Goal: Task Accomplishment & Management: Use online tool/utility

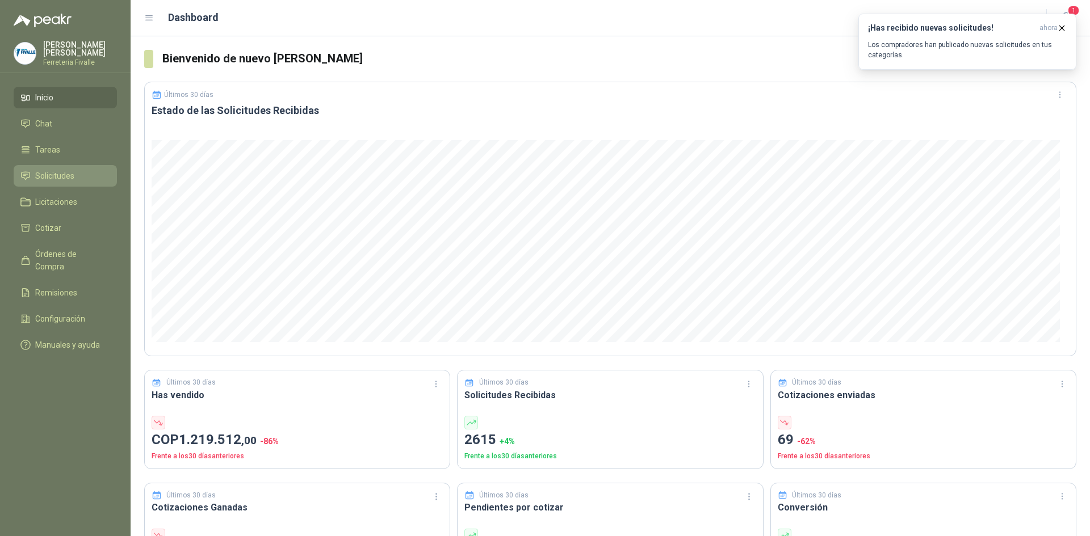
click at [63, 182] on span "Solicitudes" at bounding box center [54, 176] width 39 height 12
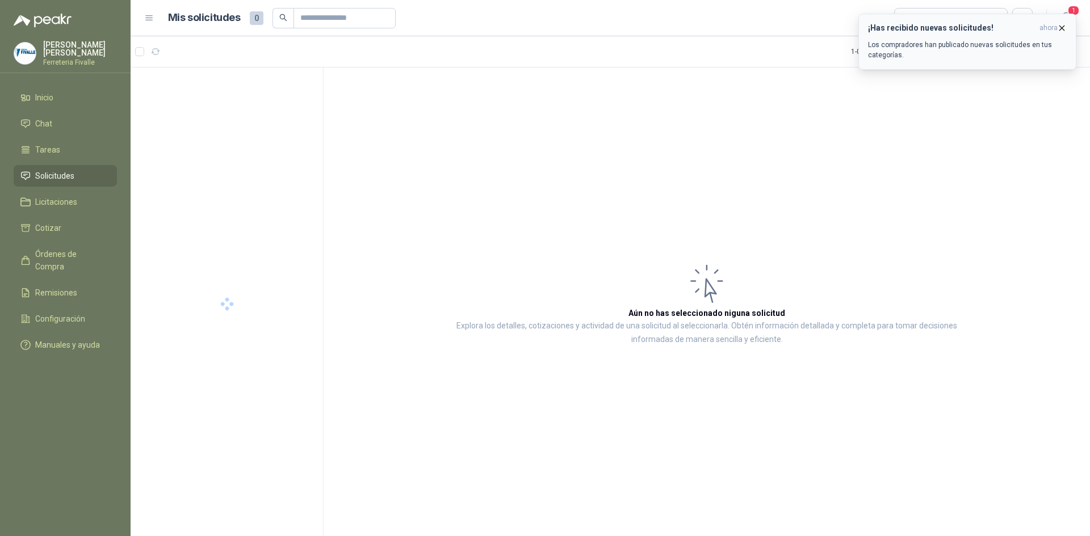
click at [1064, 25] on icon "button" at bounding box center [1062, 28] width 10 height 10
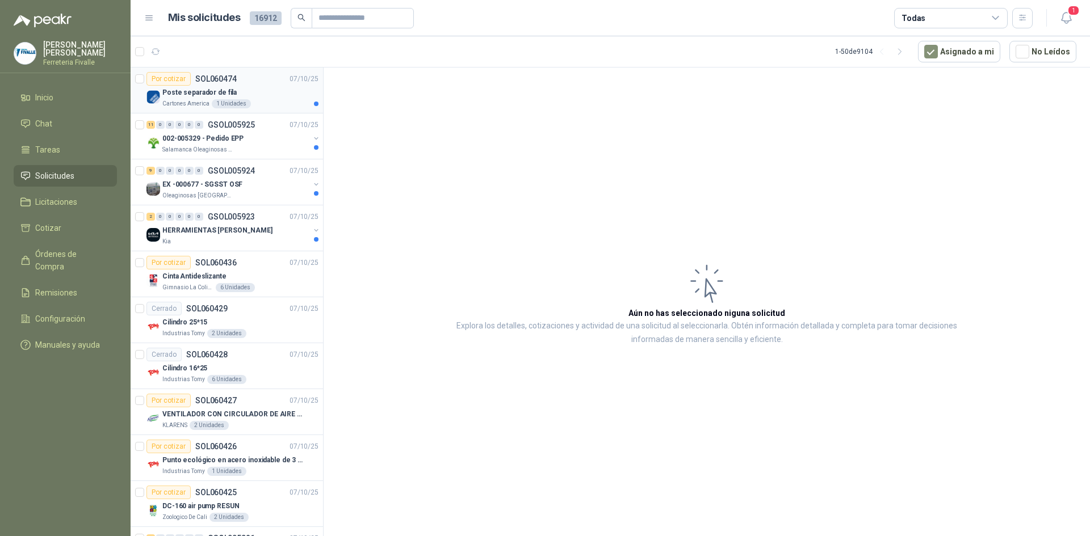
click at [231, 90] on p "Poste separador de fila" at bounding box center [199, 92] width 74 height 11
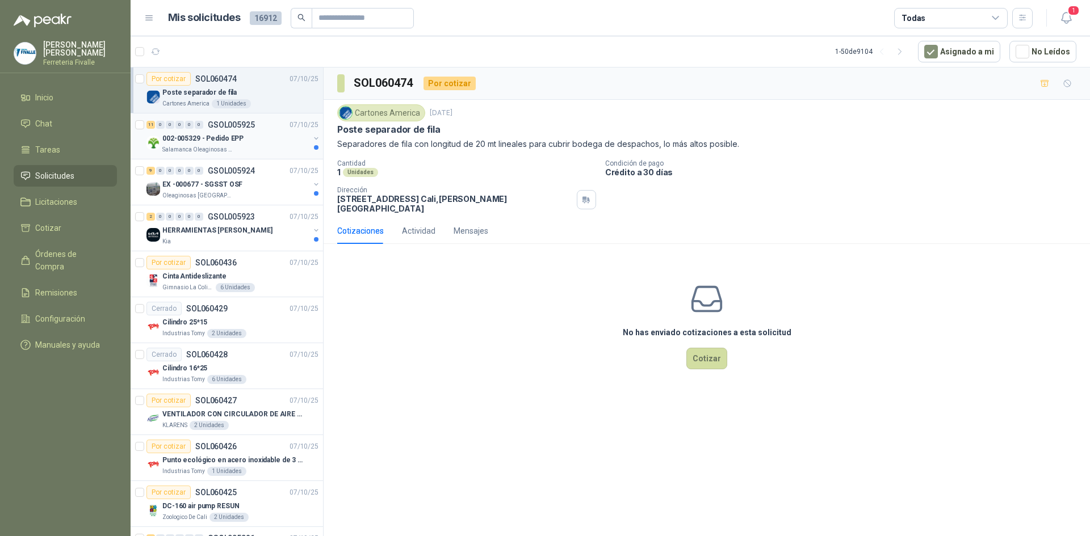
click at [246, 142] on div "002-005329 - Pedido EPP" at bounding box center [235, 139] width 147 height 14
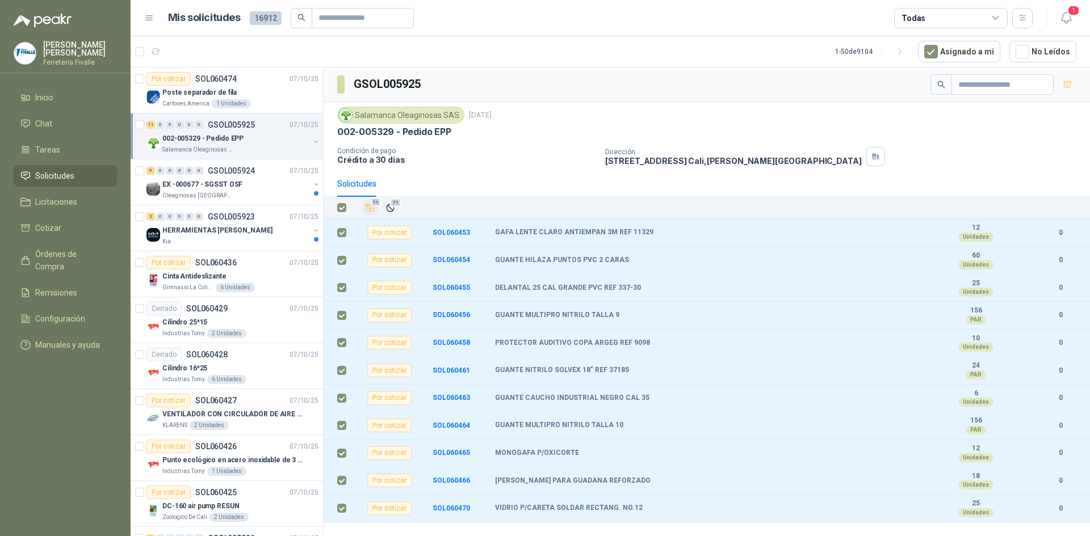
click at [369, 206] on icon "Añadir" at bounding box center [370, 208] width 10 height 10
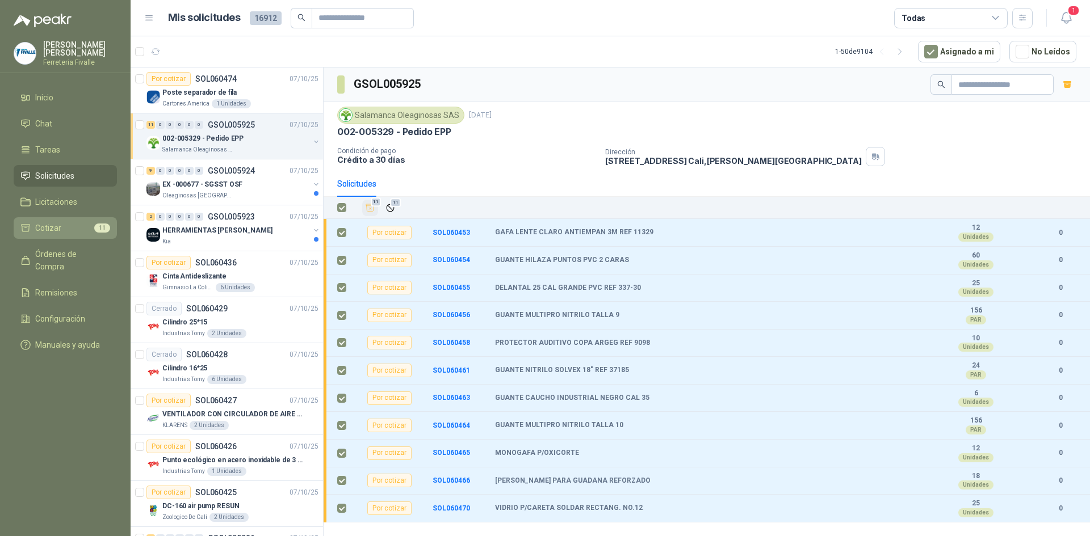
click at [52, 234] on span "Cotizar" at bounding box center [48, 228] width 26 height 12
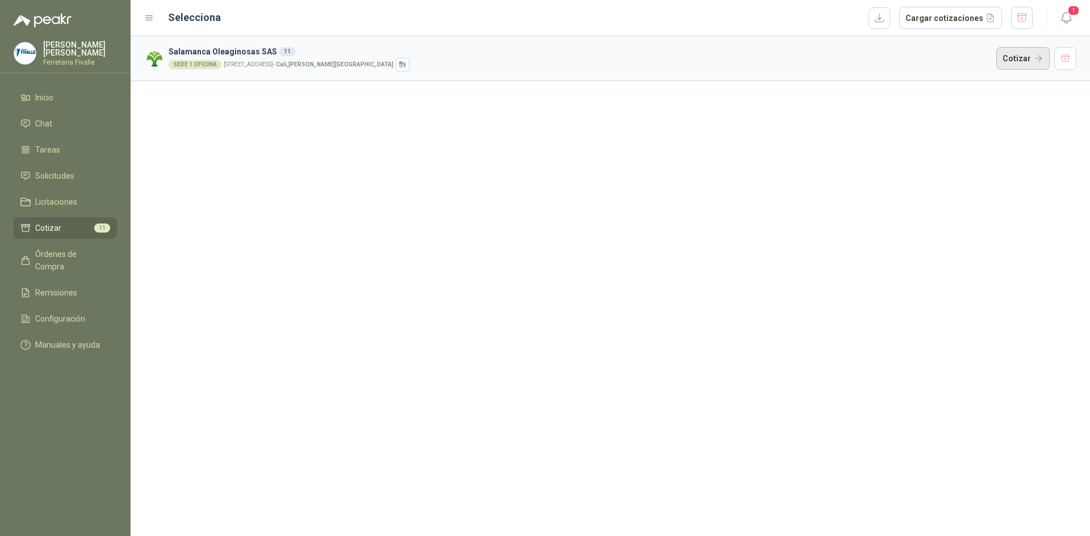
click at [1022, 58] on button "Cotizar" at bounding box center [1022, 58] width 53 height 23
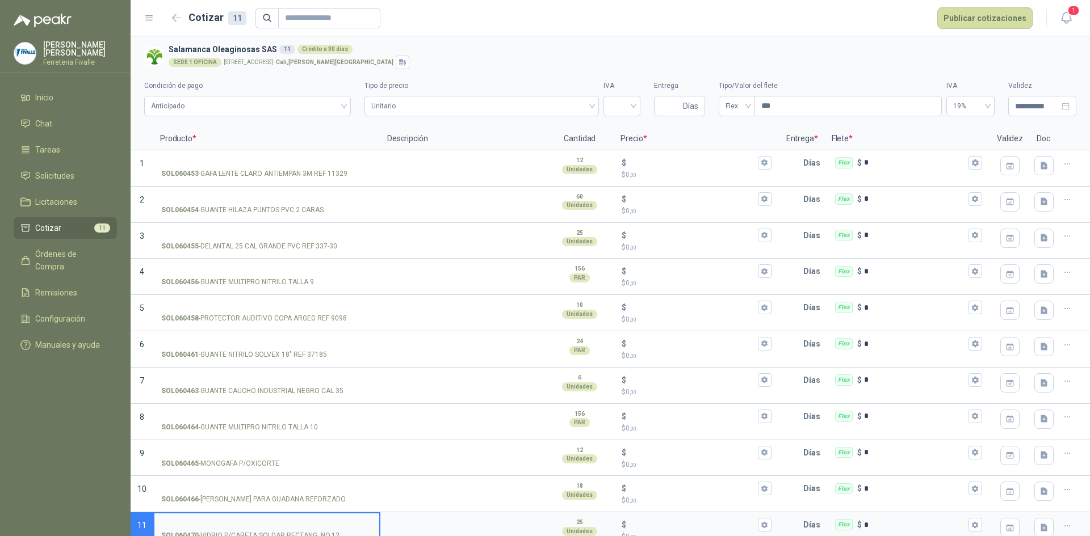
click at [1059, 72] on div "**********" at bounding box center [610, 95] width 932 height 52
click at [840, 46] on h3 "Salamanca Oleaginosas SAS 11 Crédito a 30 días" at bounding box center [620, 49] width 903 height 12
click at [57, 234] on span "Cotizar" at bounding box center [48, 228] width 26 height 12
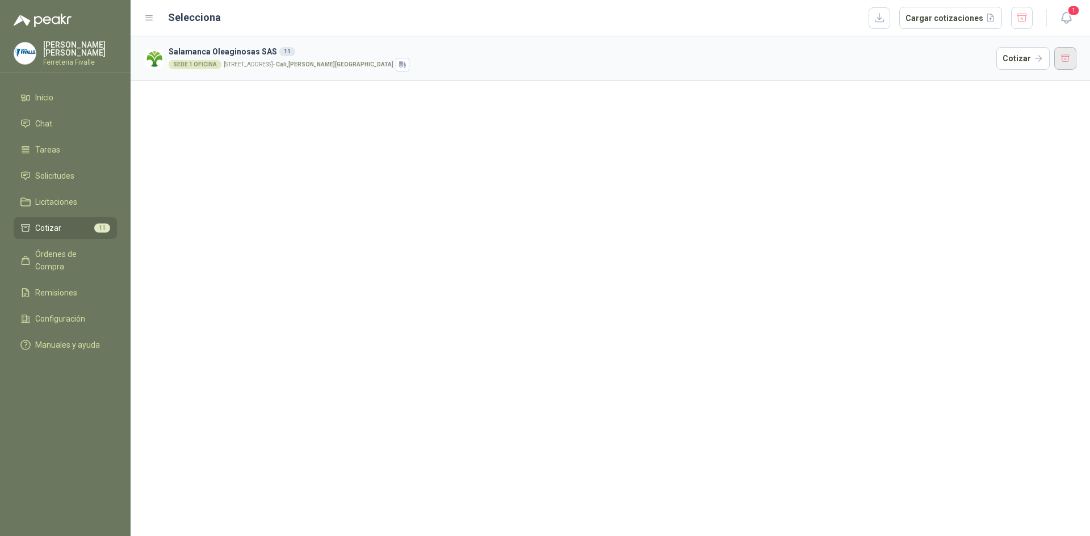
click at [1066, 56] on button "button" at bounding box center [1065, 58] width 23 height 23
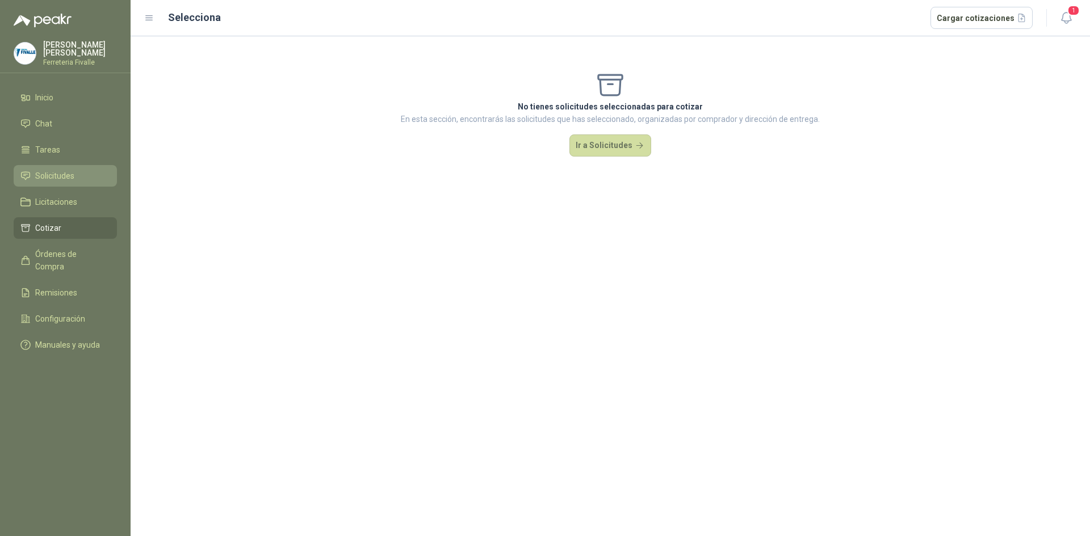
click at [54, 182] on span "Solicitudes" at bounding box center [54, 176] width 39 height 12
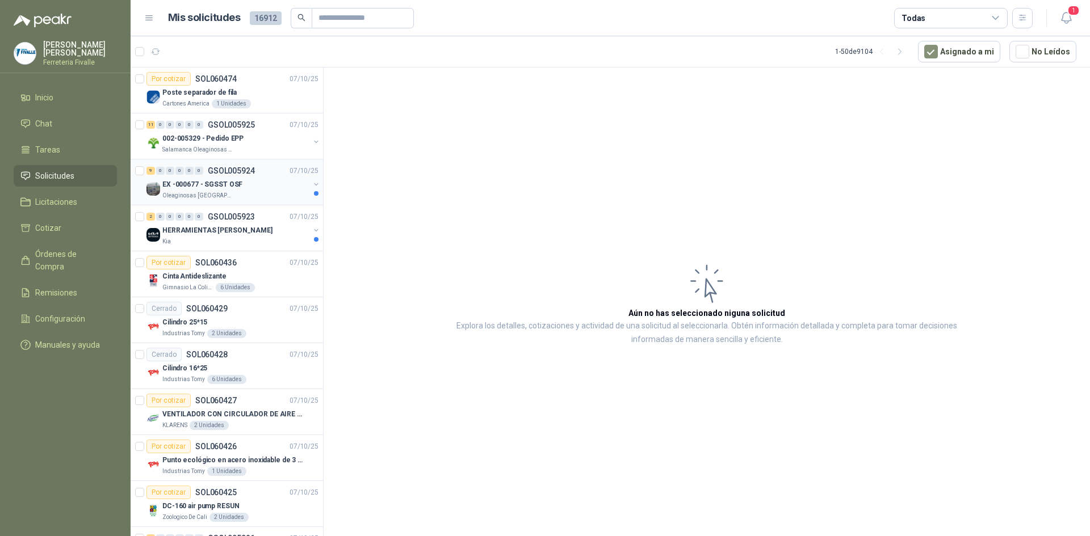
click at [255, 194] on div "Oleaginosas [GEOGRAPHIC_DATA][PERSON_NAME]" at bounding box center [235, 195] width 147 height 9
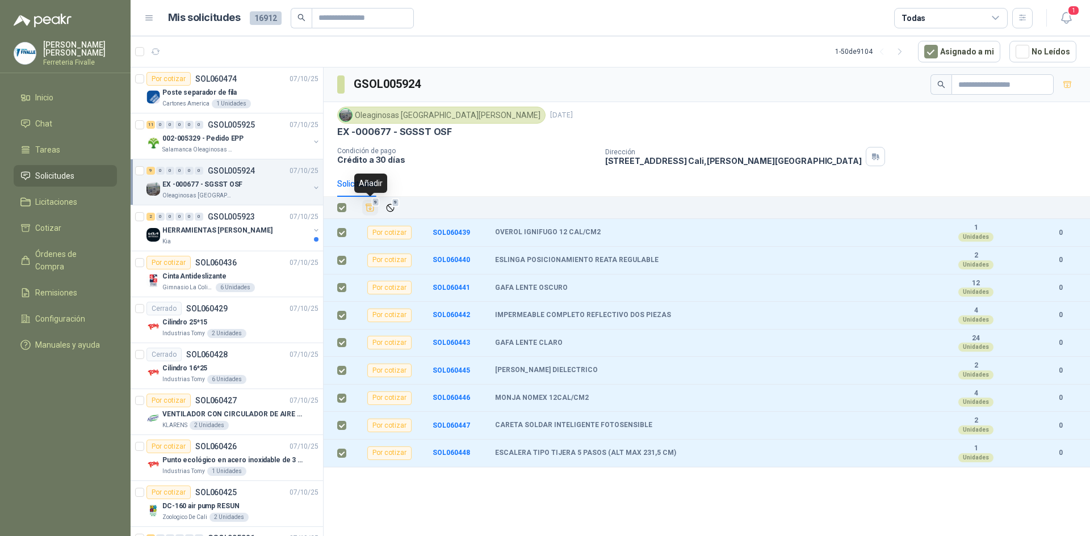
click at [372, 212] on icon "Añadir" at bounding box center [370, 207] width 9 height 7
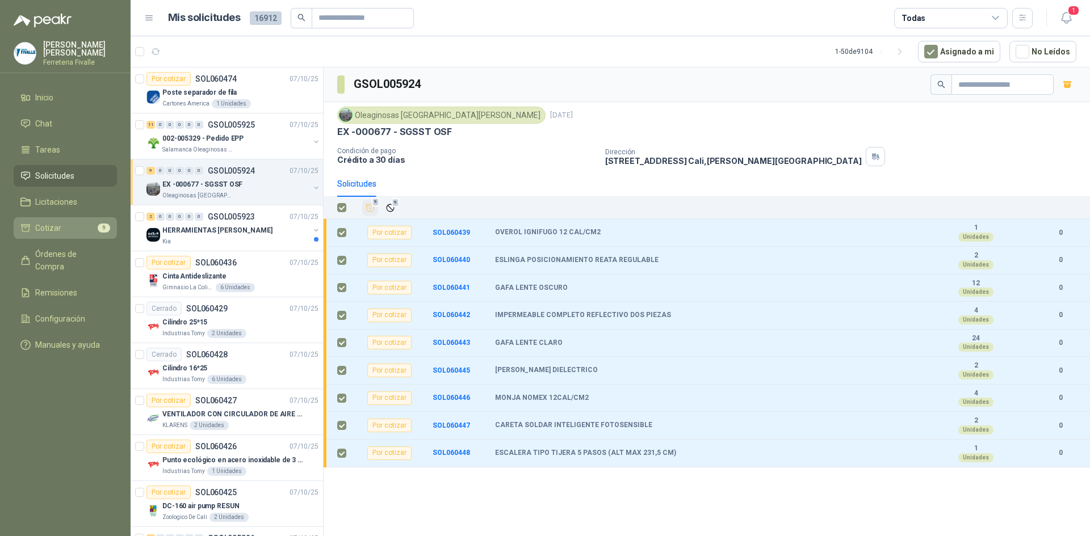
click at [73, 239] on link "Cotizar 9" at bounding box center [65, 228] width 103 height 22
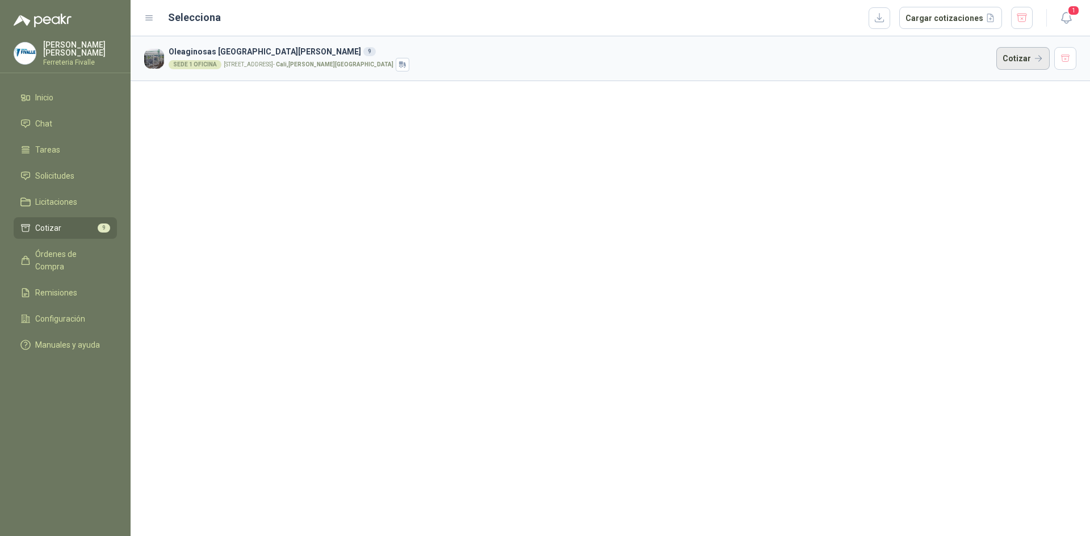
click at [1014, 58] on button "Cotizar" at bounding box center [1022, 58] width 53 height 23
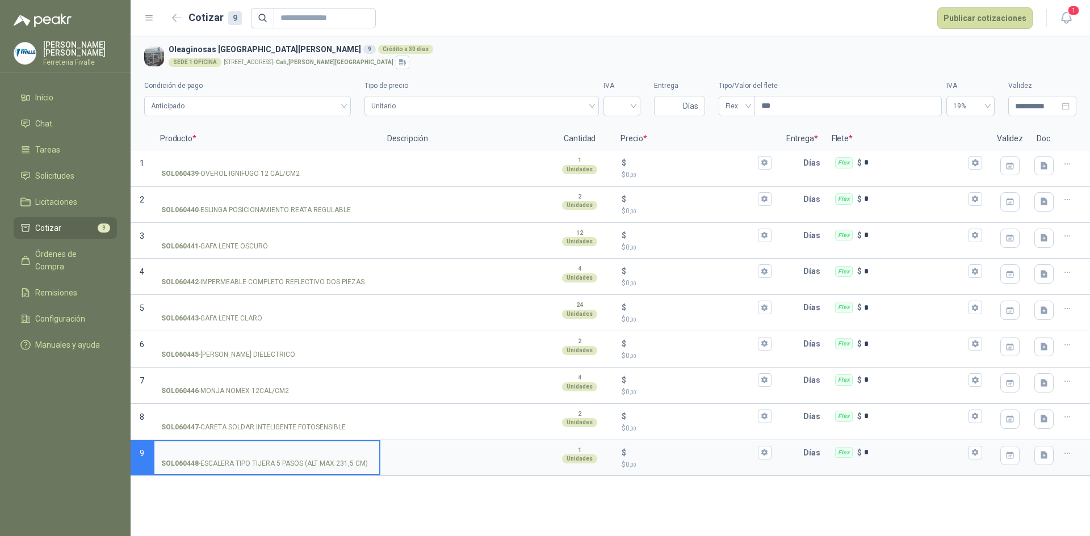
click at [1040, 61] on div "SEDE 1 OFICINA [STREET_ADDRESS][PERSON_NAME]" at bounding box center [620, 63] width 903 height 14
click at [177, 14] on icon "button" at bounding box center [177, 18] width 10 height 9
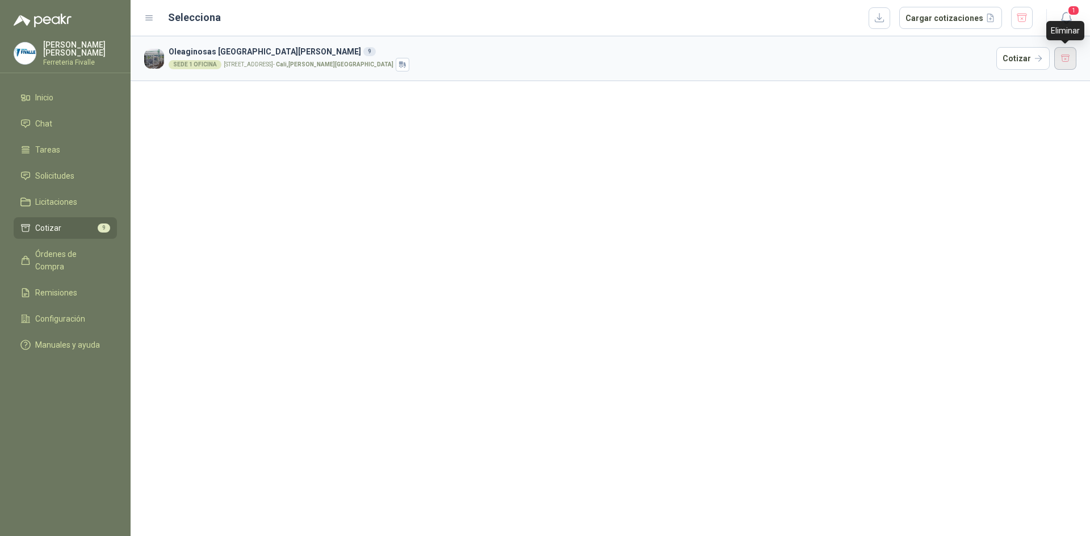
click at [1062, 58] on button "button" at bounding box center [1065, 58] width 23 height 23
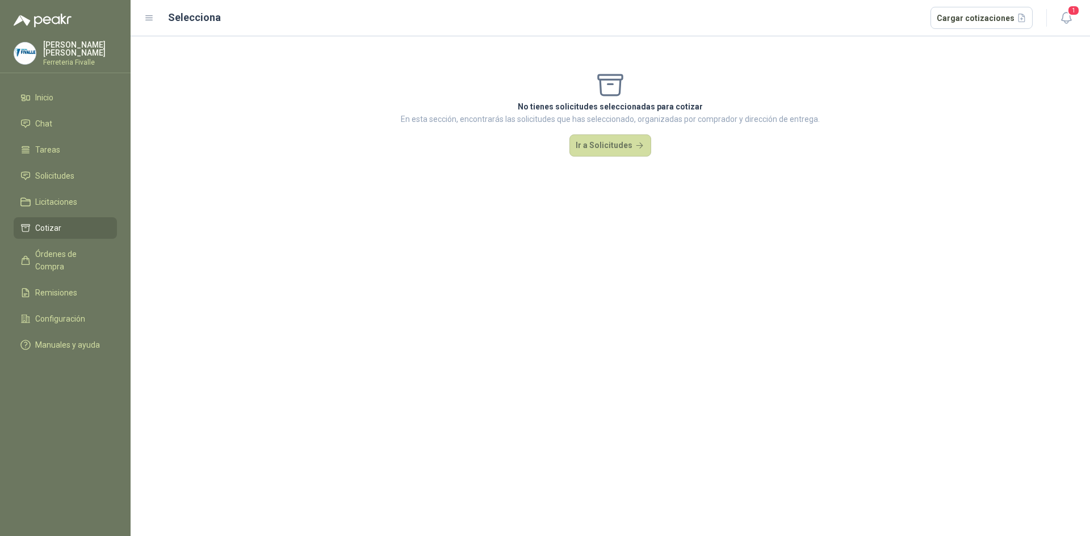
click at [529, 334] on div "No tienes solicitudes seleccionadas para cotizar En esta sección, encontrarás l…" at bounding box center [610, 286] width 959 height 500
drag, startPoint x: 191, startPoint y: 443, endPoint x: 189, endPoint y: 431, distance: 12.0
click at [191, 443] on div "No tienes solicitudes seleccionadas para cotizar En esta sección, encontrarás l…" at bounding box center [610, 286] width 959 height 500
click at [65, 104] on li "Inicio" at bounding box center [65, 97] width 90 height 12
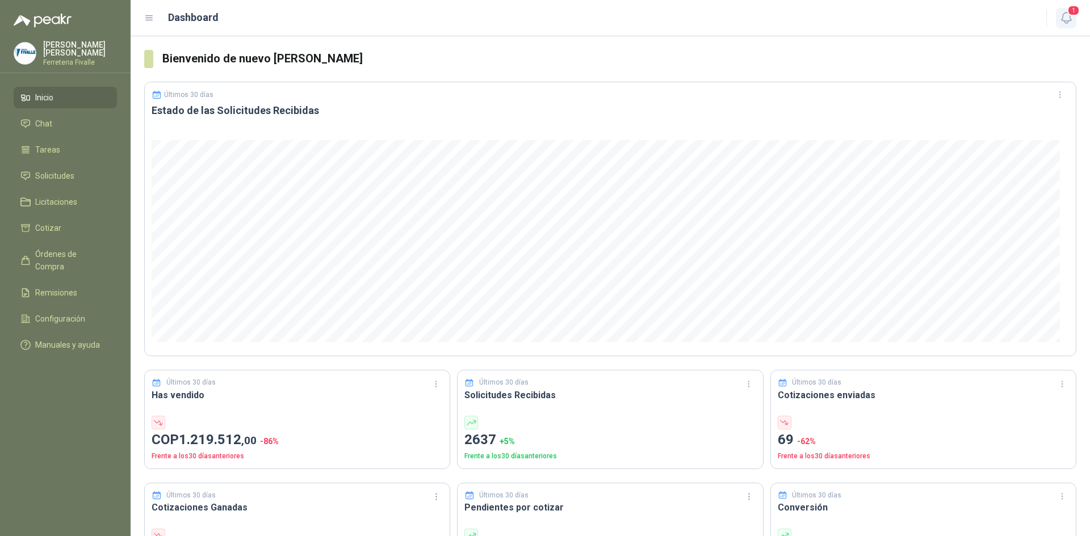
click at [1075, 15] on span "1" at bounding box center [1073, 10] width 12 height 11
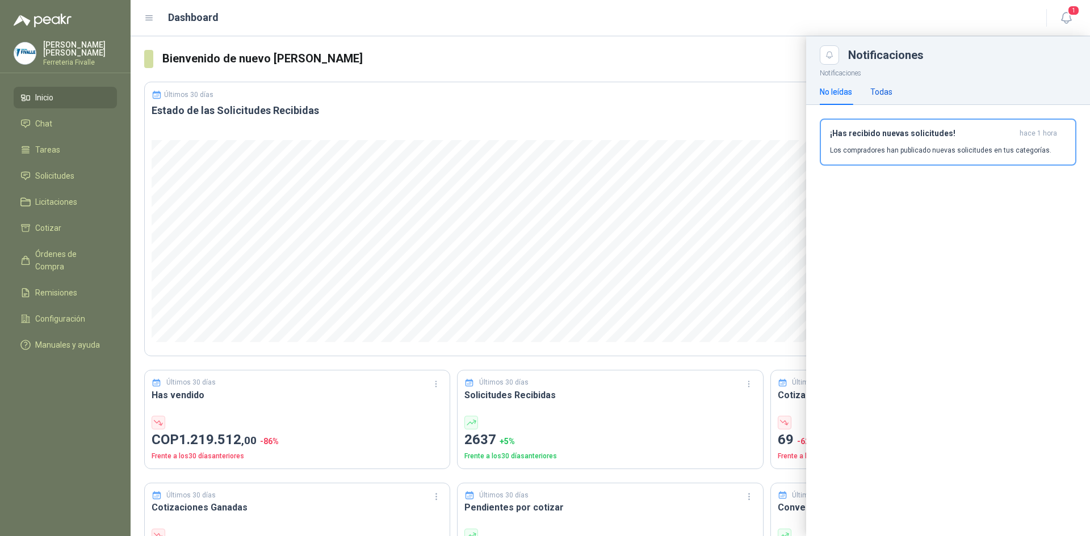
click at [889, 90] on div "Todas" at bounding box center [881, 92] width 22 height 12
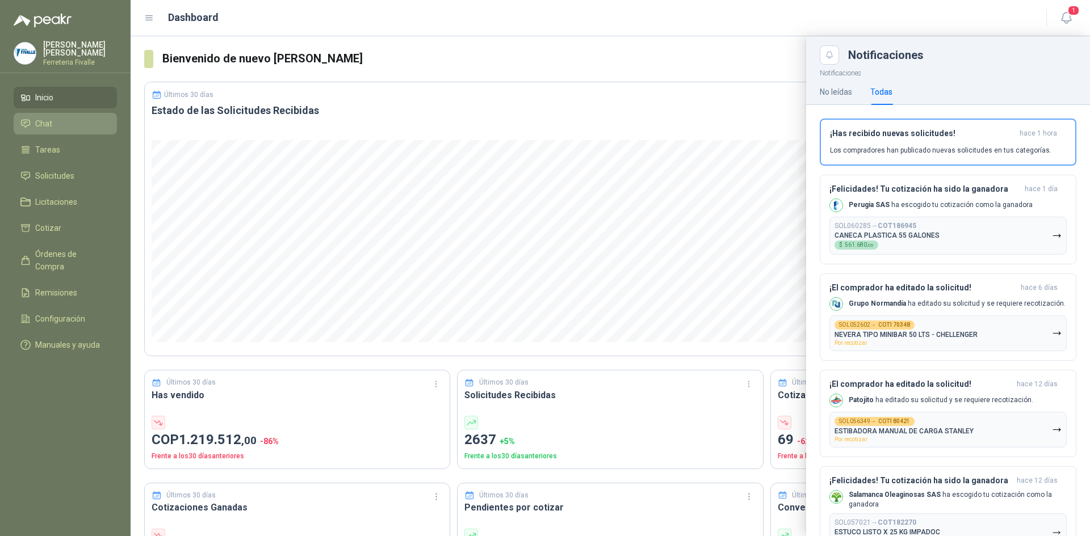
click at [49, 130] on span "Chat" at bounding box center [43, 124] width 17 height 12
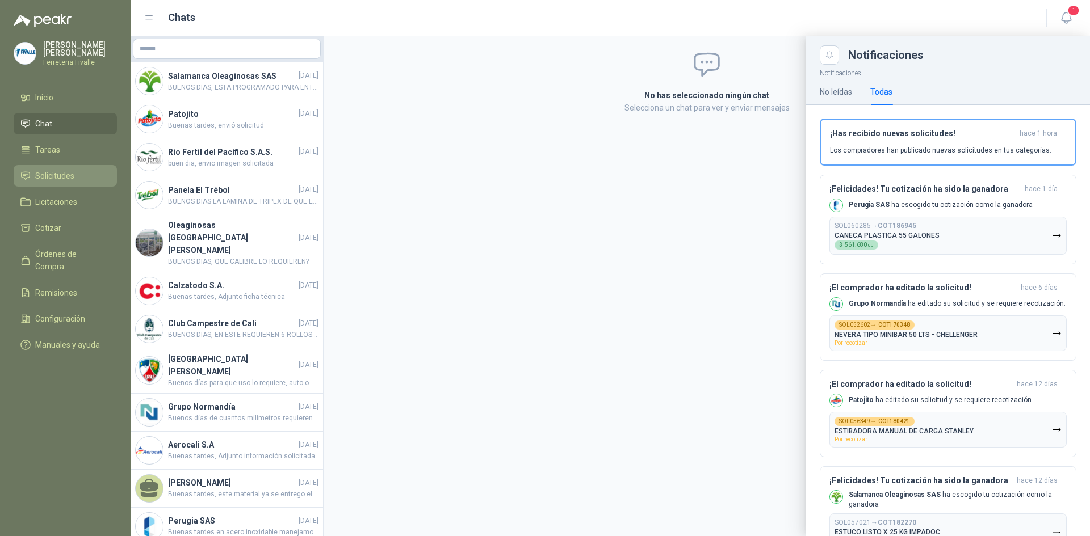
click at [59, 179] on span "Solicitudes" at bounding box center [54, 176] width 39 height 12
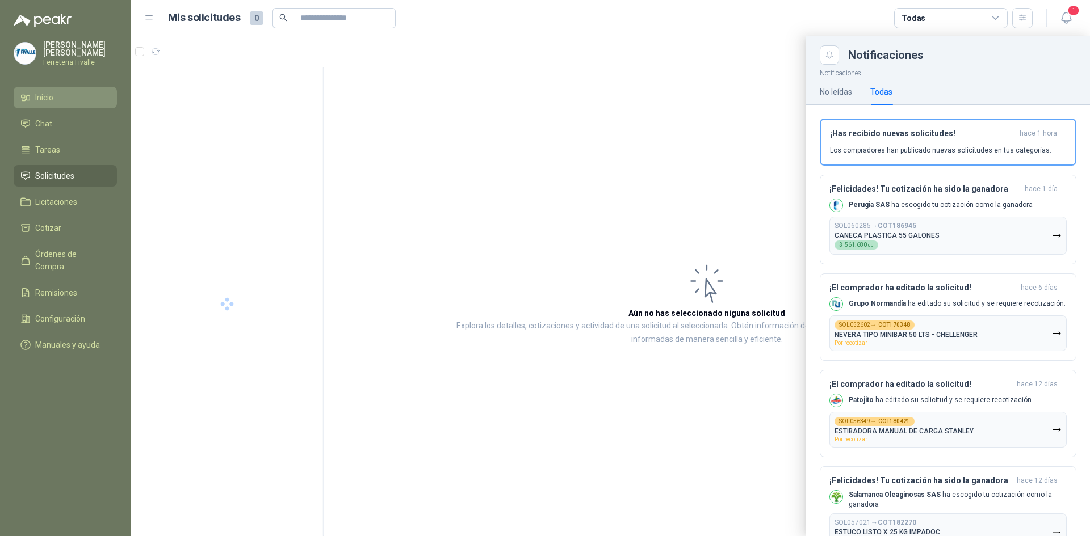
click at [60, 98] on link "Inicio" at bounding box center [65, 98] width 103 height 22
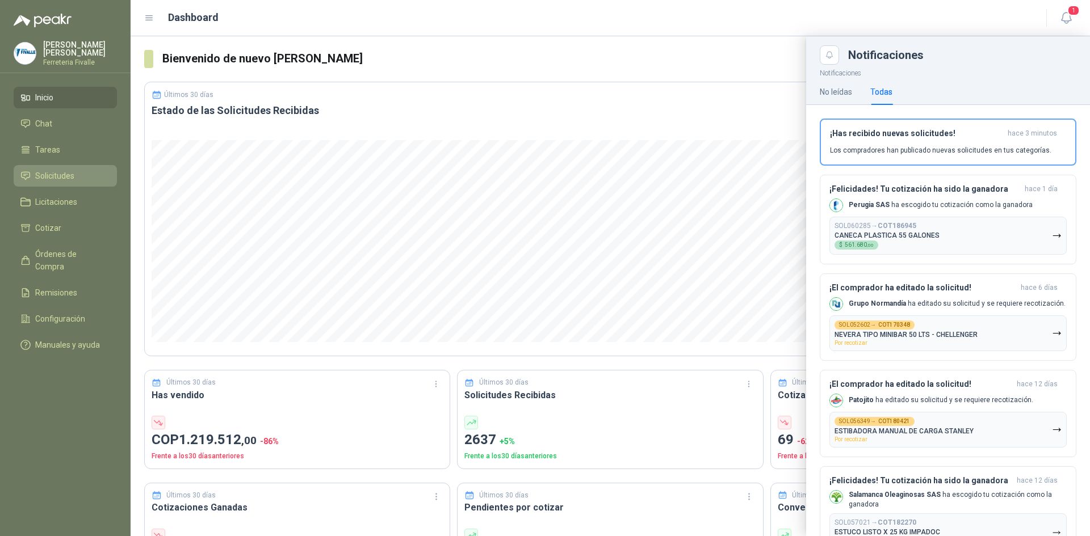
click at [68, 182] on span "Solicitudes" at bounding box center [54, 176] width 39 height 12
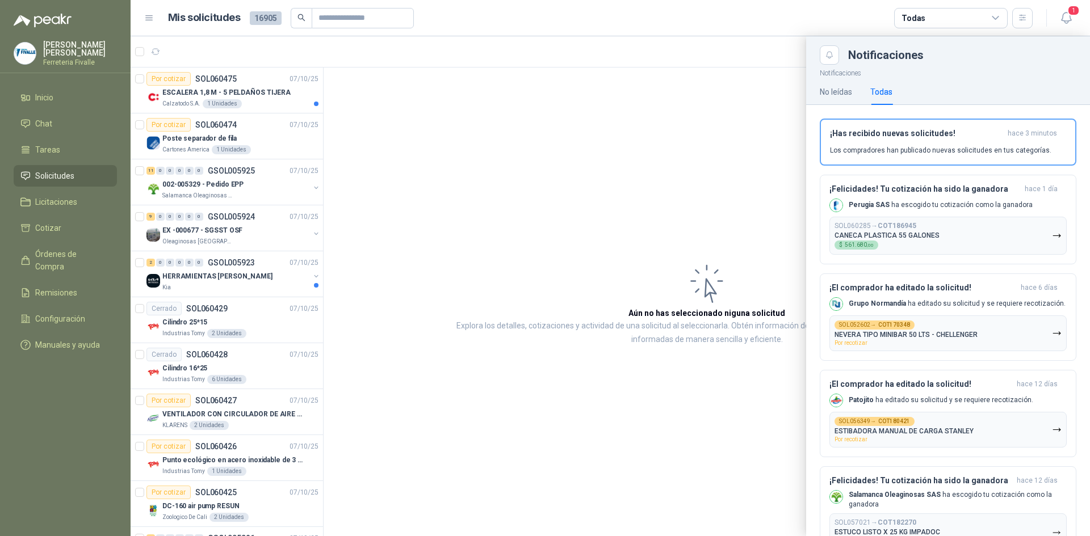
click at [1000, 16] on div "Todas" at bounding box center [951, 18] width 114 height 20
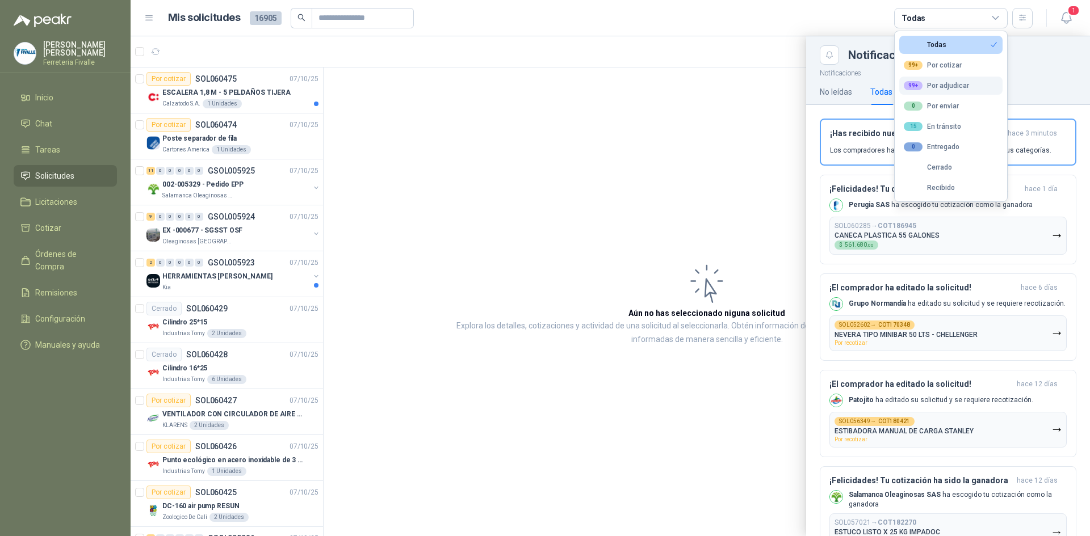
click at [917, 85] on div "99+" at bounding box center [913, 85] width 19 height 9
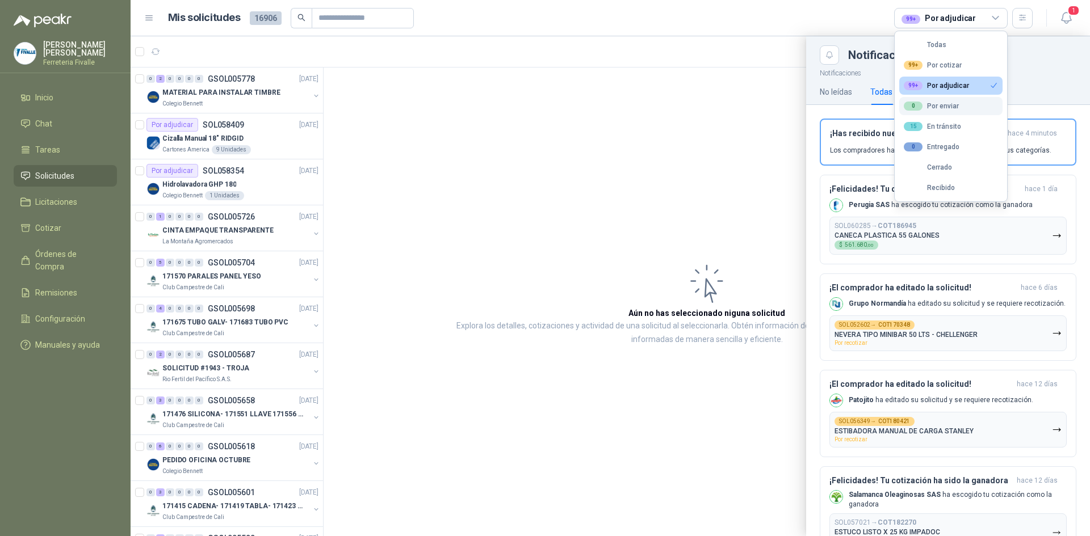
click at [954, 105] on div "0 Por enviar" at bounding box center [931, 106] width 55 height 9
click at [964, 83] on div "99+ Por adjudicar" at bounding box center [936, 85] width 65 height 9
click at [936, 129] on div "15 En tránsito" at bounding box center [932, 126] width 57 height 9
click at [959, 102] on button "0 Por enviar" at bounding box center [950, 106] width 103 height 18
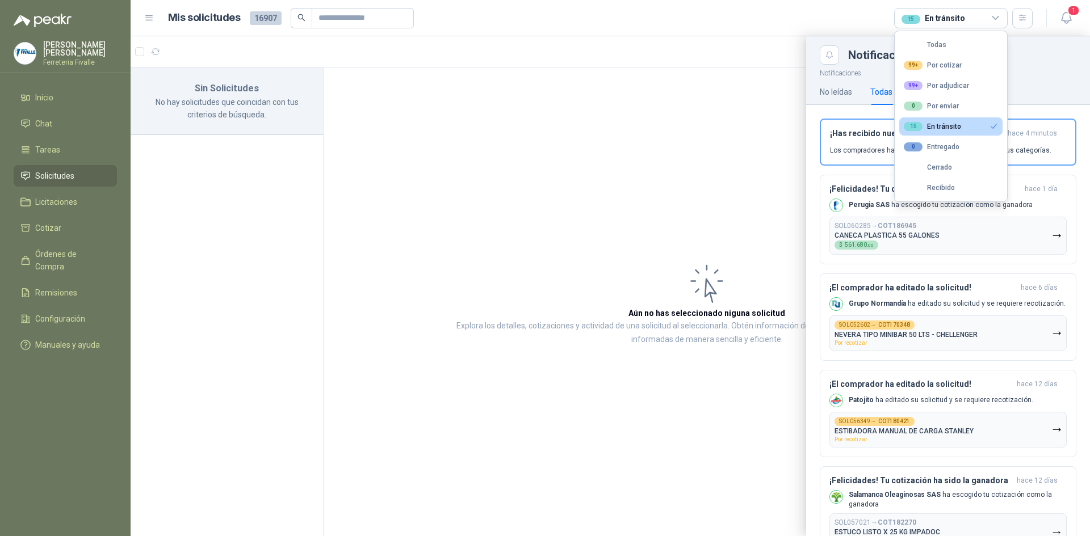
click at [939, 129] on div "15 En tránsito" at bounding box center [932, 126] width 57 height 9
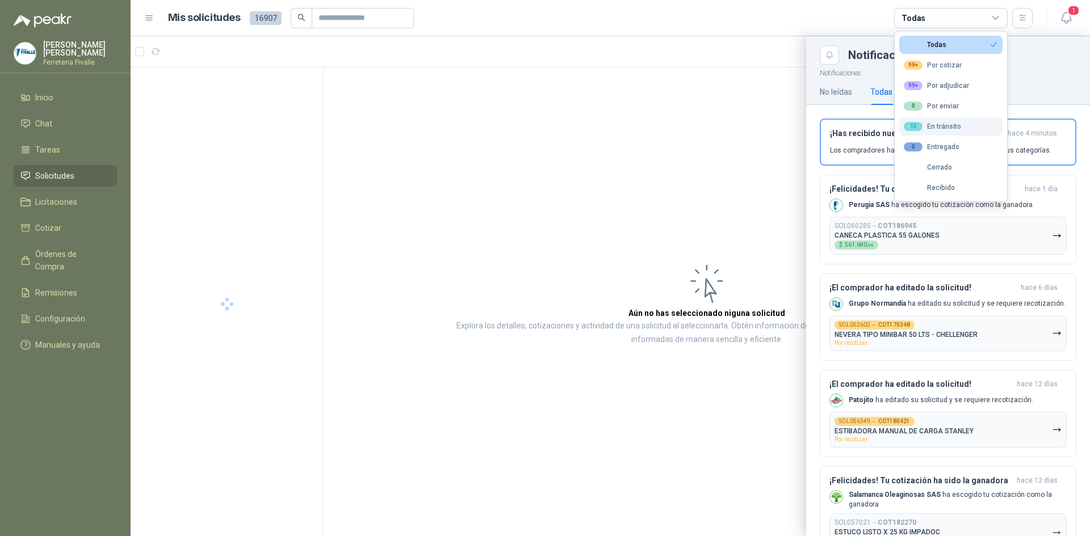
click at [939, 129] on div "15 En tránsito" at bounding box center [932, 126] width 57 height 9
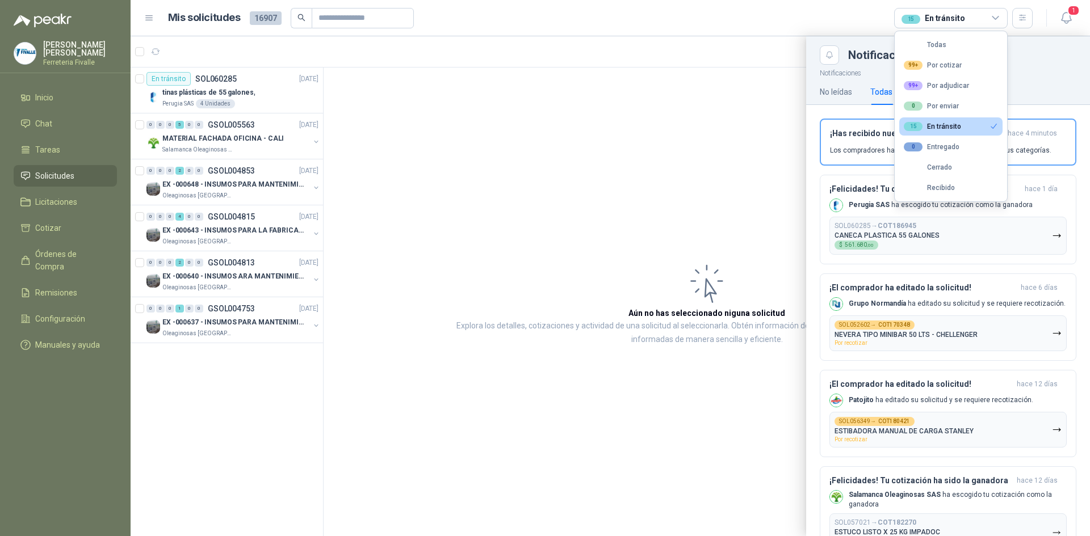
click at [963, 116] on ul "Todas 99+ Por cotizar 99+ Por adjudicar 0 Por enviar 15 En tránsito 0 Entregado…" at bounding box center [951, 116] width 112 height 170
click at [957, 123] on div "15 En tránsito" at bounding box center [932, 126] width 57 height 9
click at [939, 144] on div "0 Entregado" at bounding box center [932, 146] width 56 height 9
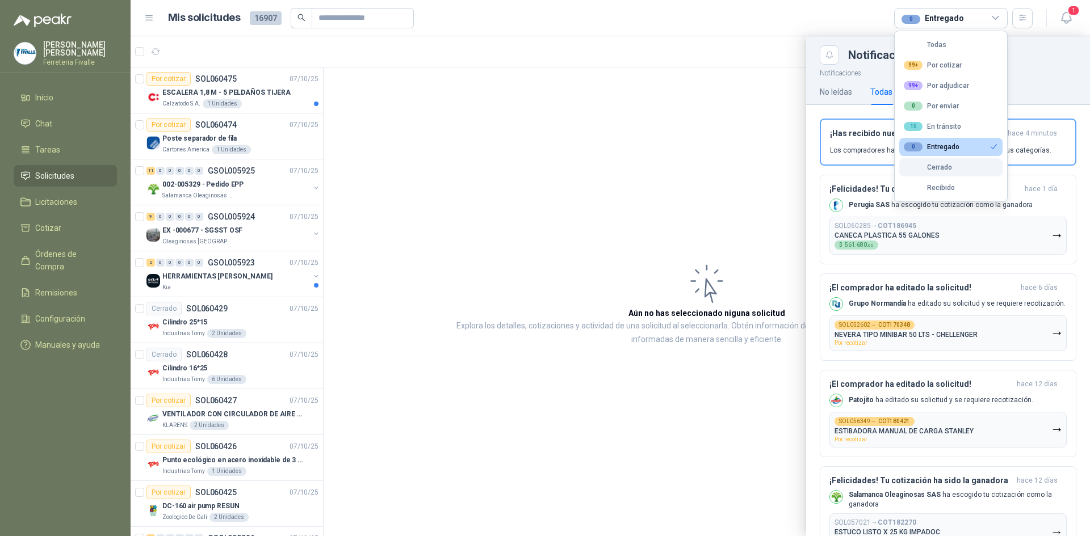
click at [931, 165] on div "Cerrado" at bounding box center [928, 167] width 48 height 8
click at [942, 141] on button "0 Entregado" at bounding box center [950, 147] width 103 height 18
click at [954, 152] on button "0 Entregado" at bounding box center [950, 147] width 103 height 18
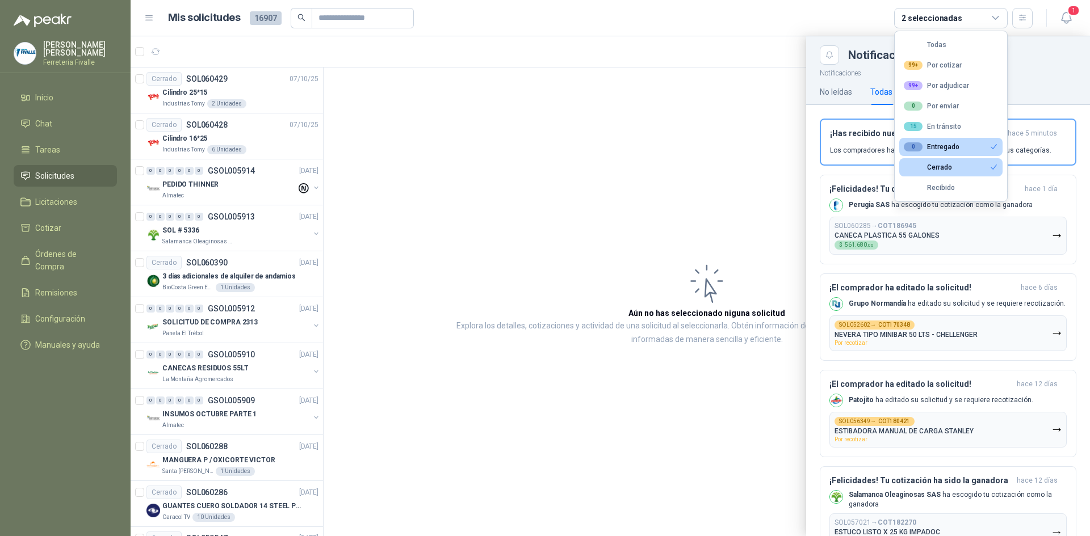
click at [953, 174] on button "Cerrado" at bounding box center [950, 167] width 103 height 18
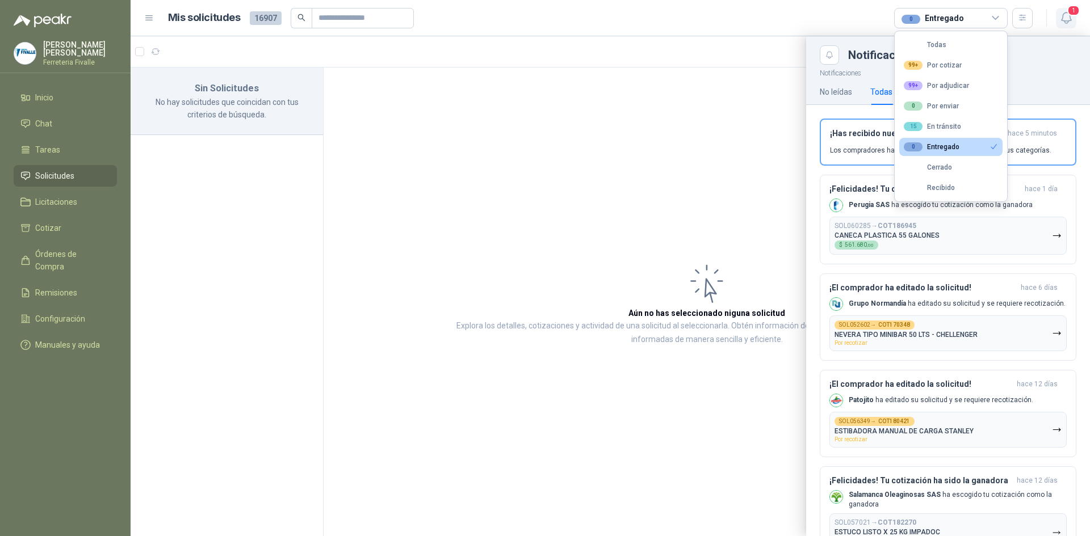
click at [1068, 12] on span "1" at bounding box center [1073, 10] width 12 height 11
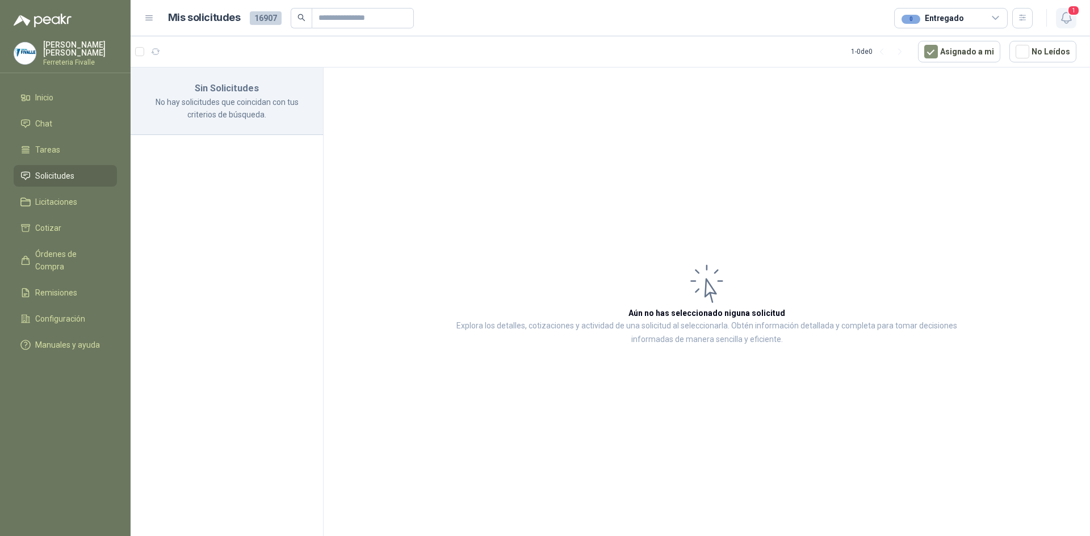
click at [1061, 16] on icon "button" at bounding box center [1066, 18] width 14 height 14
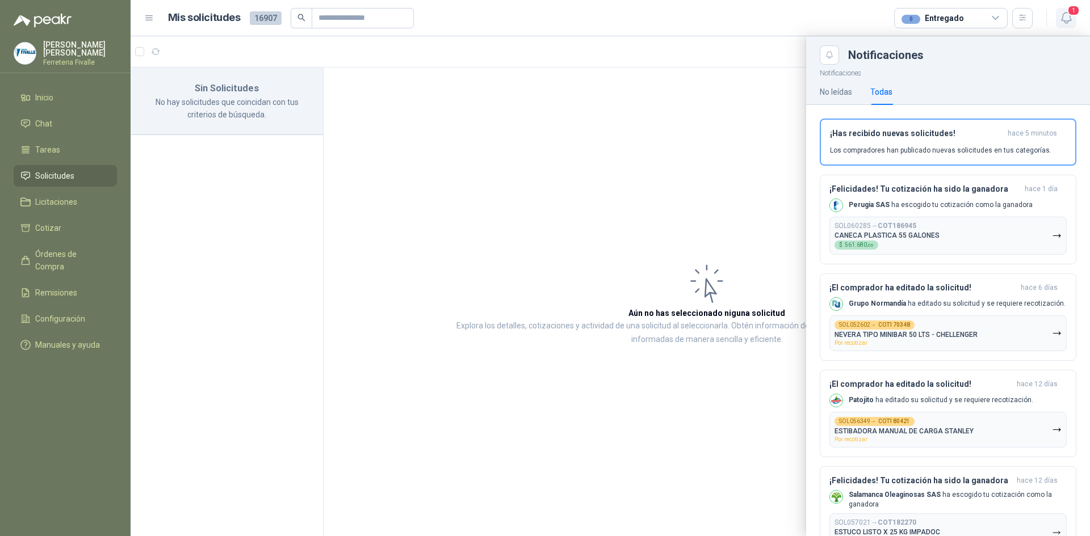
click at [1065, 15] on icon "button" at bounding box center [1066, 18] width 14 height 14
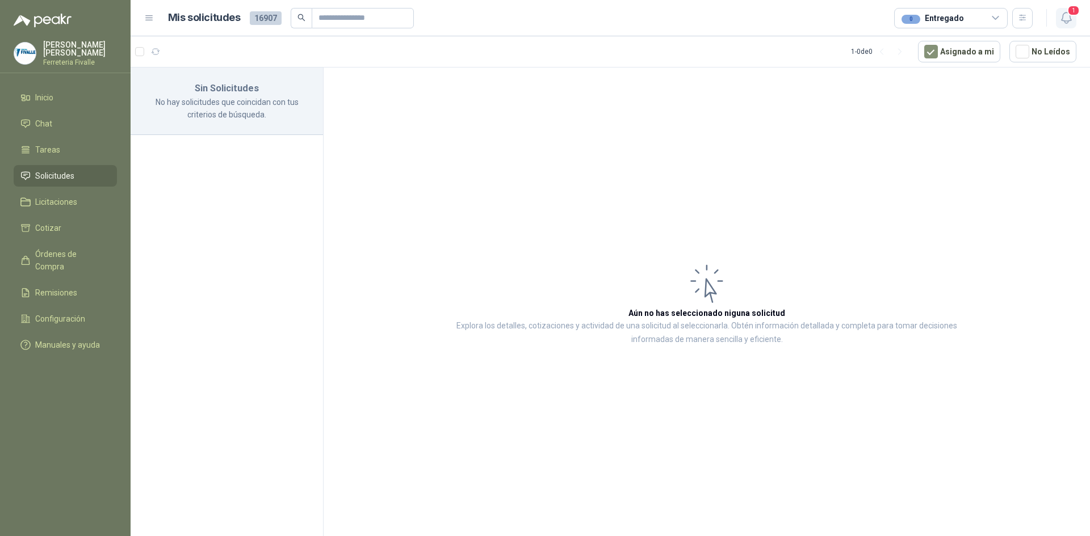
click at [1063, 21] on icon "button" at bounding box center [1066, 17] width 10 height 11
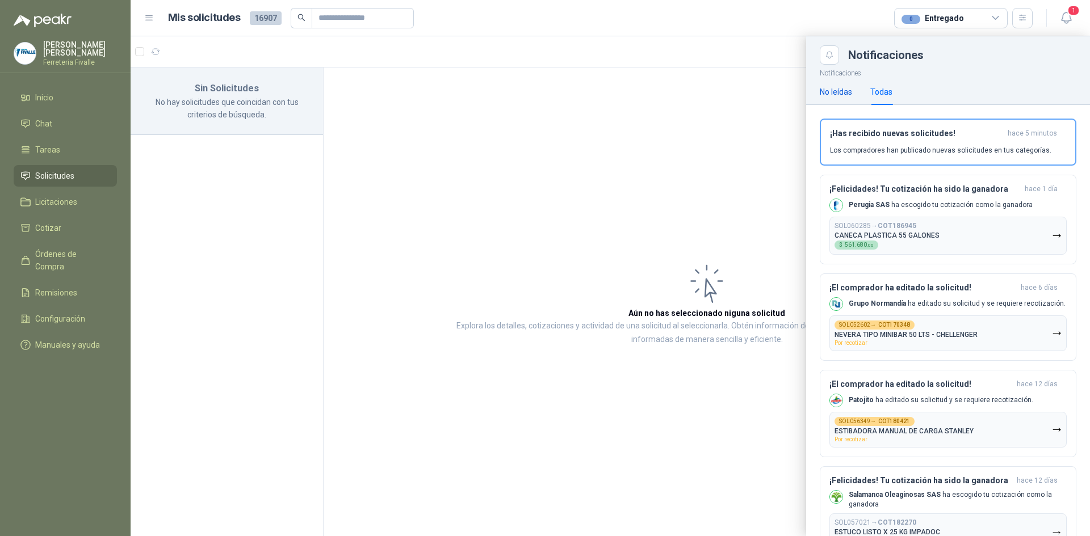
click at [846, 91] on div "No leídas" at bounding box center [836, 92] width 32 height 12
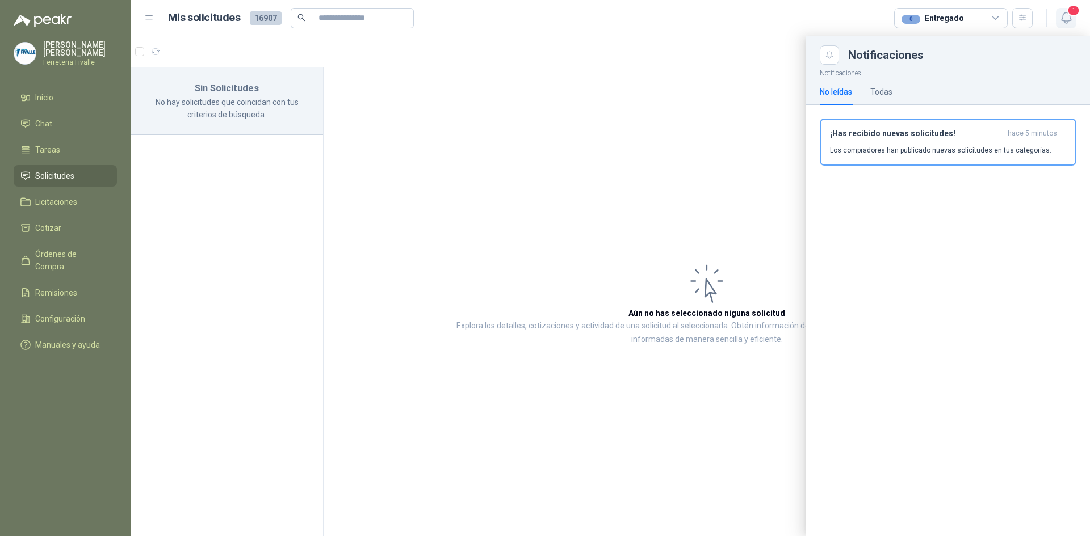
click at [1059, 15] on icon "button" at bounding box center [1066, 18] width 14 height 14
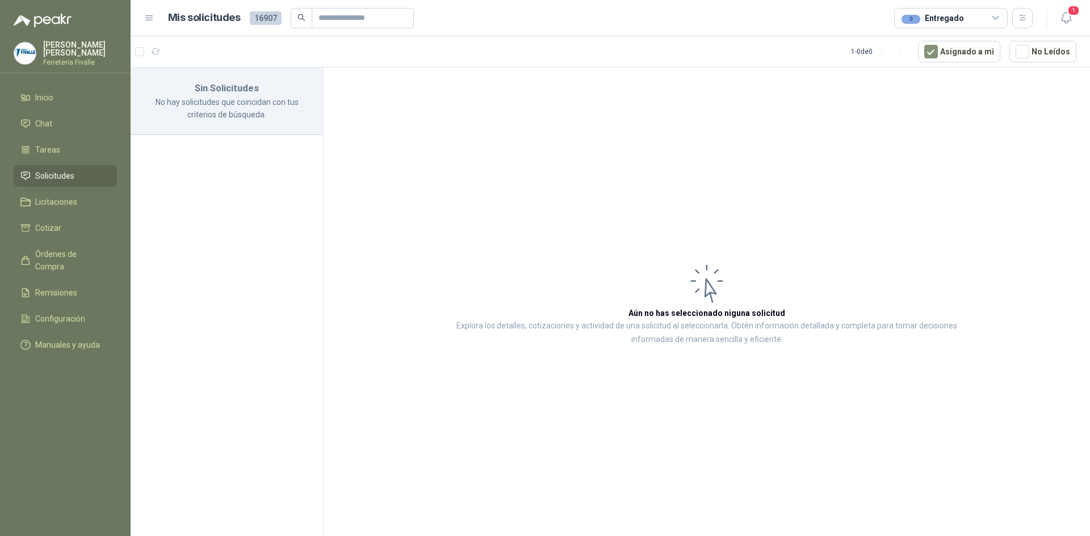
click at [65, 181] on span "Solicitudes" at bounding box center [54, 176] width 39 height 12
click at [59, 156] on li "Tareas" at bounding box center [65, 150] width 90 height 12
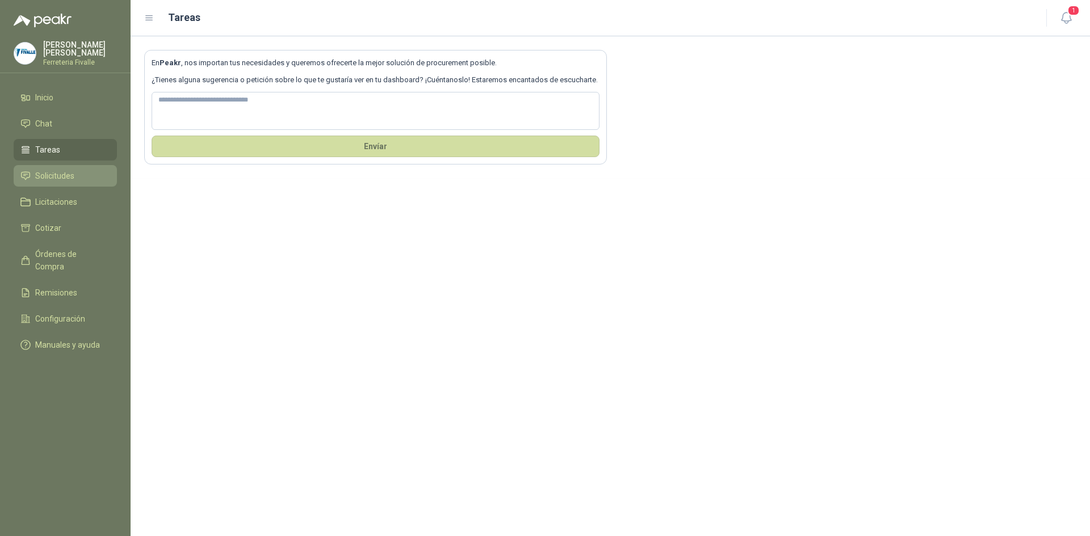
click at [41, 181] on span "Solicitudes" at bounding box center [54, 176] width 39 height 12
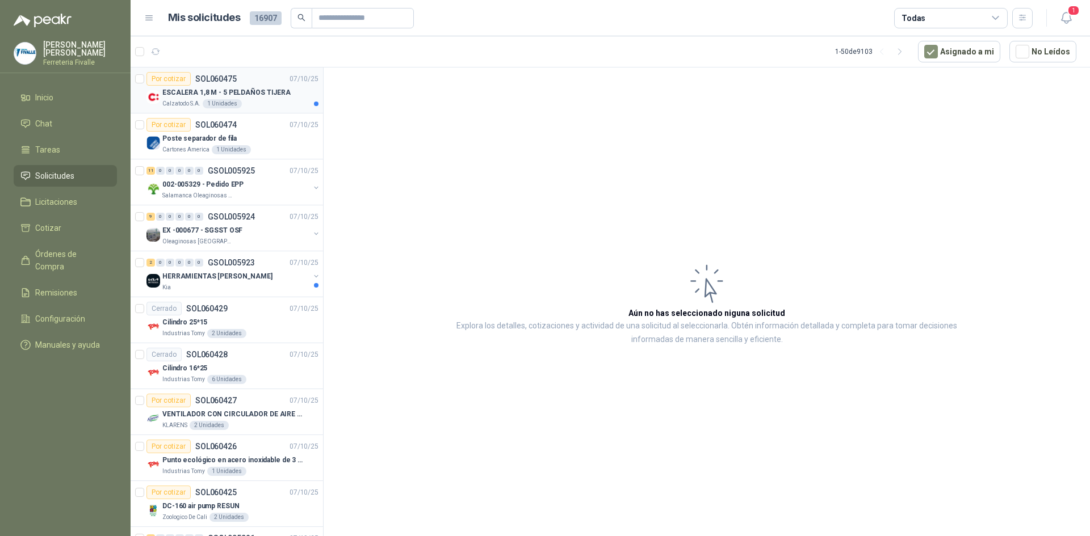
click at [233, 96] on p "ESCALERA 1,8 M - 5 PELDAÑOS TIJERA" at bounding box center [226, 92] width 128 height 11
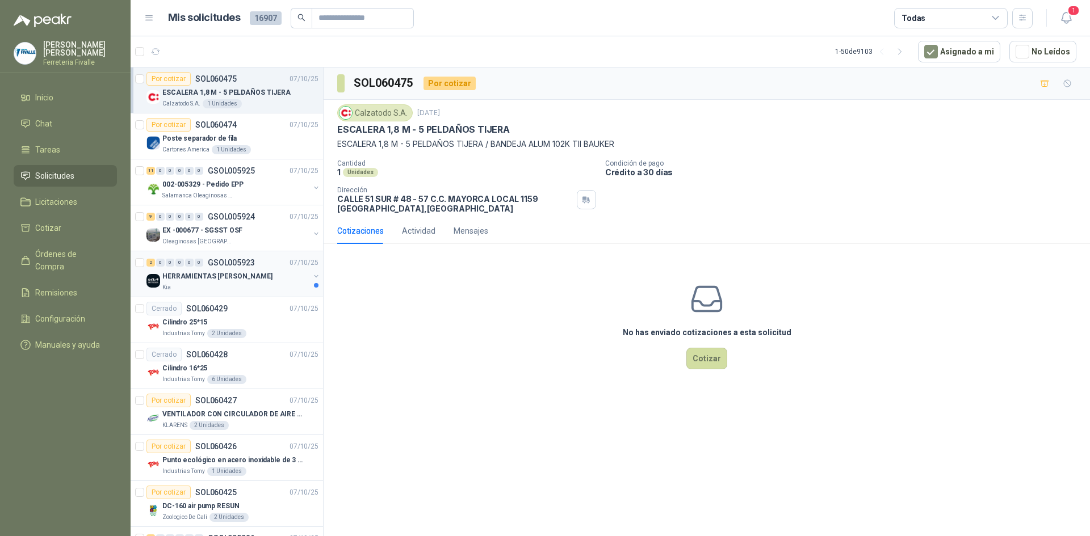
click at [248, 285] on div "Kia" at bounding box center [235, 287] width 147 height 9
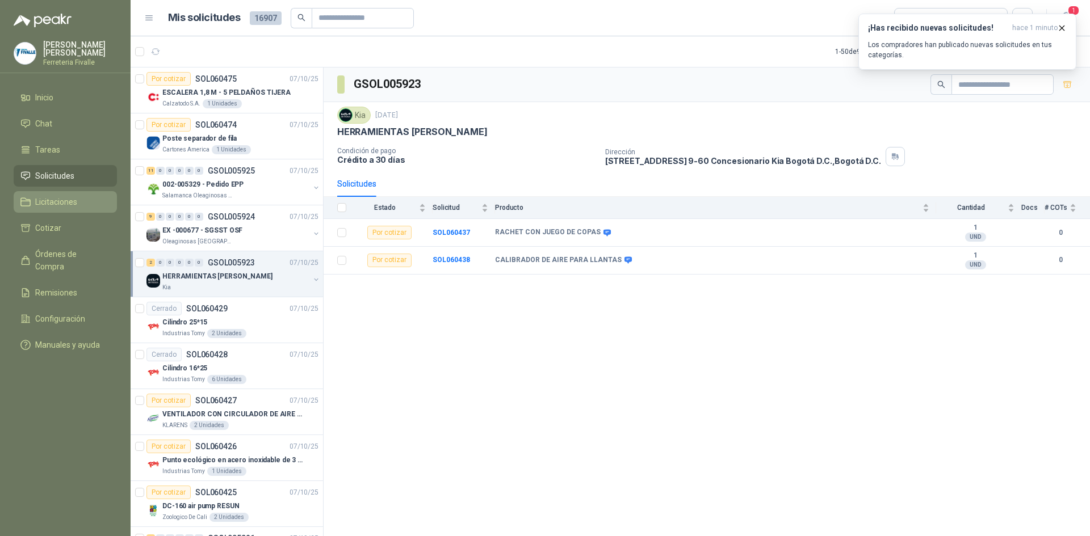
click at [61, 208] on span "Licitaciones" at bounding box center [56, 202] width 42 height 12
